Goal: Task Accomplishment & Management: Manage account settings

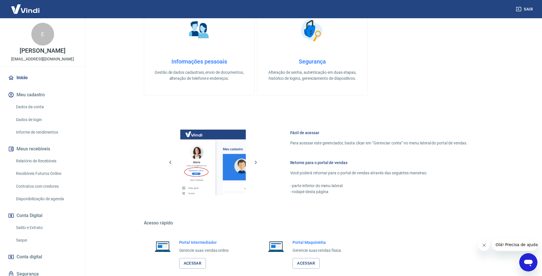
scroll to position [168, 0]
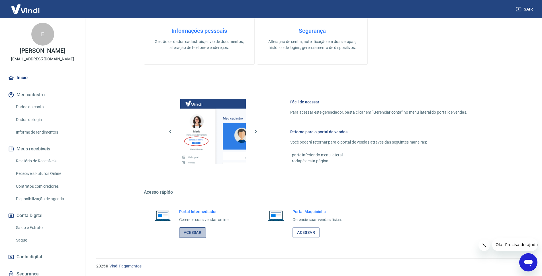
click at [196, 232] on link "Acessar" at bounding box center [192, 232] width 27 height 11
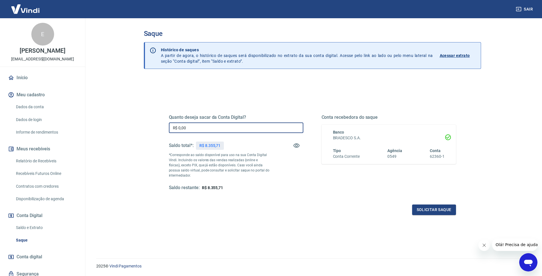
click at [195, 128] on input "R$ 0,00" at bounding box center [236, 128] width 135 height 11
type input "R$ 8.355,71"
click at [428, 208] on button "Solicitar saque" at bounding box center [434, 210] width 44 height 11
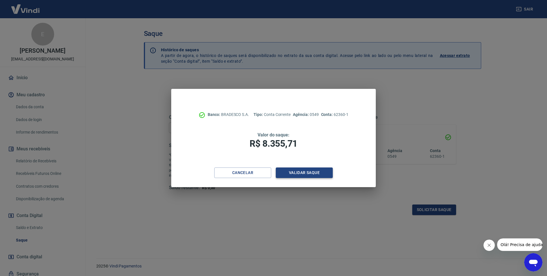
click at [301, 172] on button "Validar saque" at bounding box center [304, 173] width 57 height 11
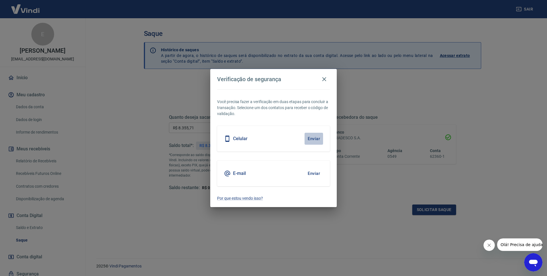
click at [313, 140] on button "Enviar" at bounding box center [314, 139] width 19 height 12
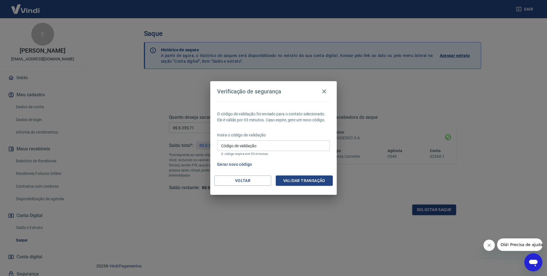
click at [305, 144] on input "Código de validação" at bounding box center [273, 145] width 113 height 11
type input "566190"
click at [307, 180] on button "Validar transação" at bounding box center [304, 181] width 57 height 11
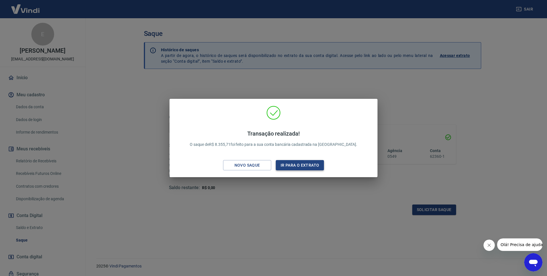
click at [294, 166] on button "Ir para o extrato" at bounding box center [300, 165] width 48 height 11
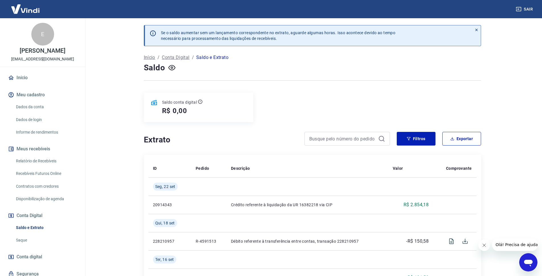
click at [22, 77] on link "Início" at bounding box center [43, 78] width 72 height 13
